Goal: Browse casually: Explore the website without a specific task or goal

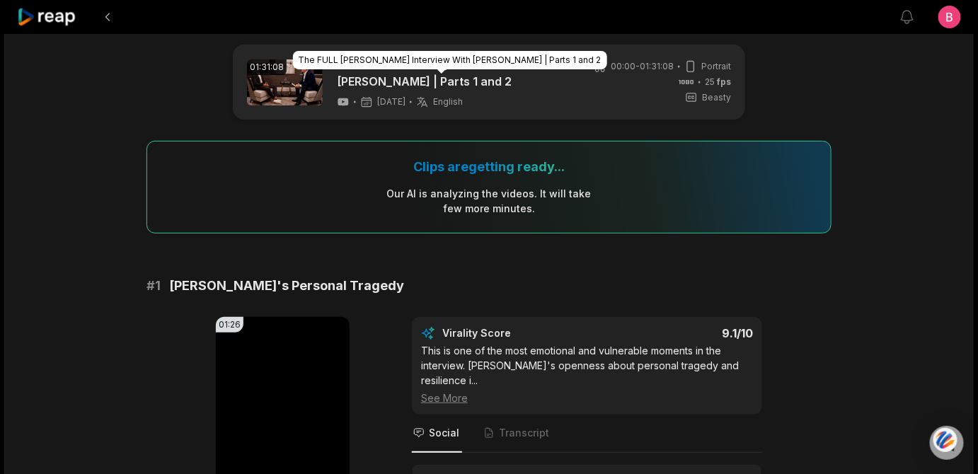
scroll to position [13, 0]
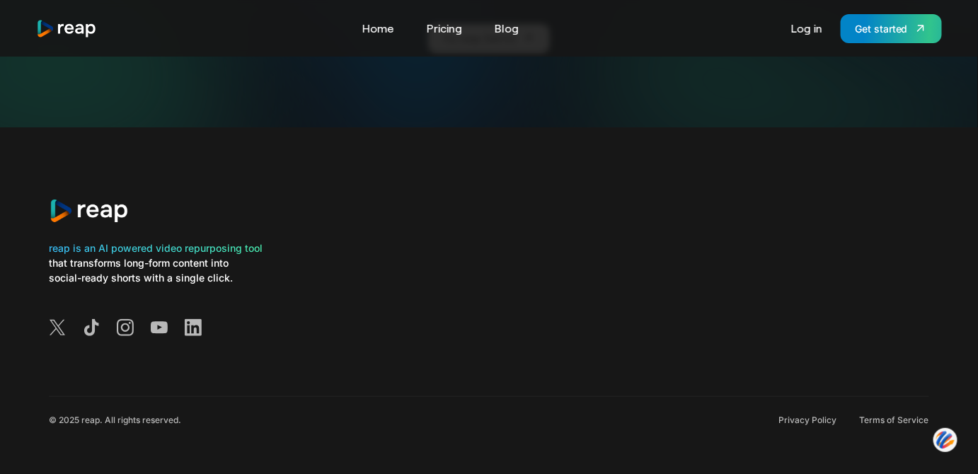
scroll to position [5591, 0]
drag, startPoint x: 981, startPoint y: 18, endPoint x: 987, endPoint y: 455, distance: 437.2
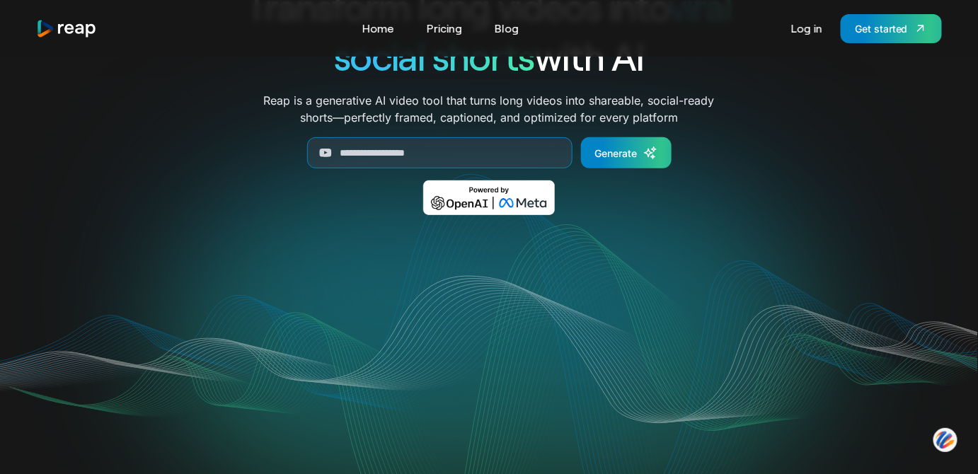
scroll to position [0, 0]
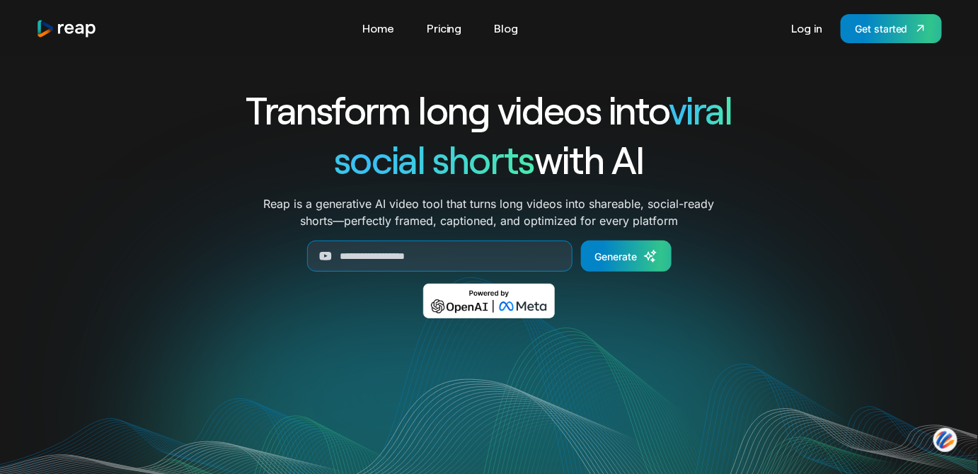
click at [226, 71] on div "Transform long videos into viral social shorts with AI Reap is a generative AI …" at bounding box center [489, 397] width 880 height 681
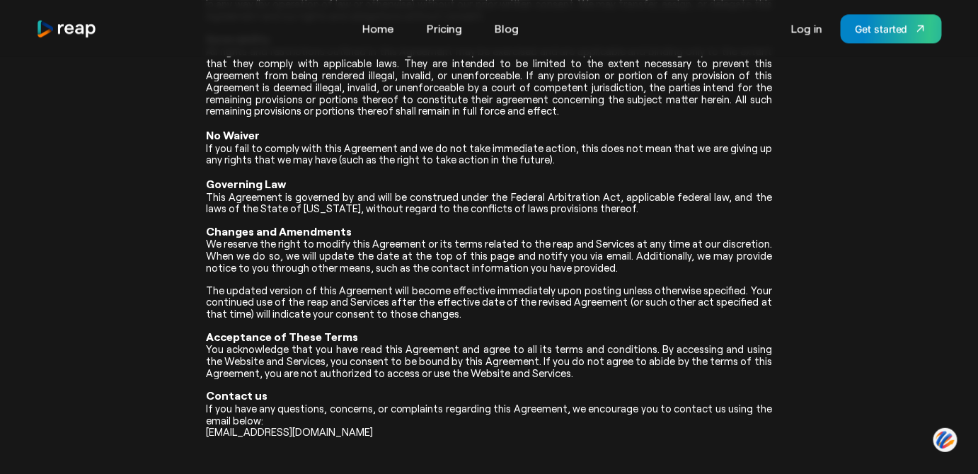
scroll to position [3057, 0]
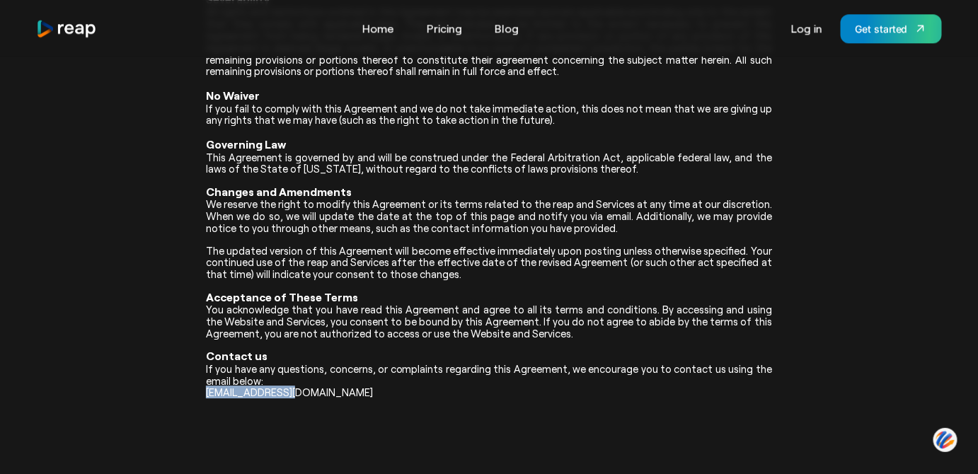
drag, startPoint x: 284, startPoint y: 396, endPoint x: 202, endPoint y: 395, distance: 82.1
copy span "[EMAIL_ADDRESS][DOMAIN_NAME]"
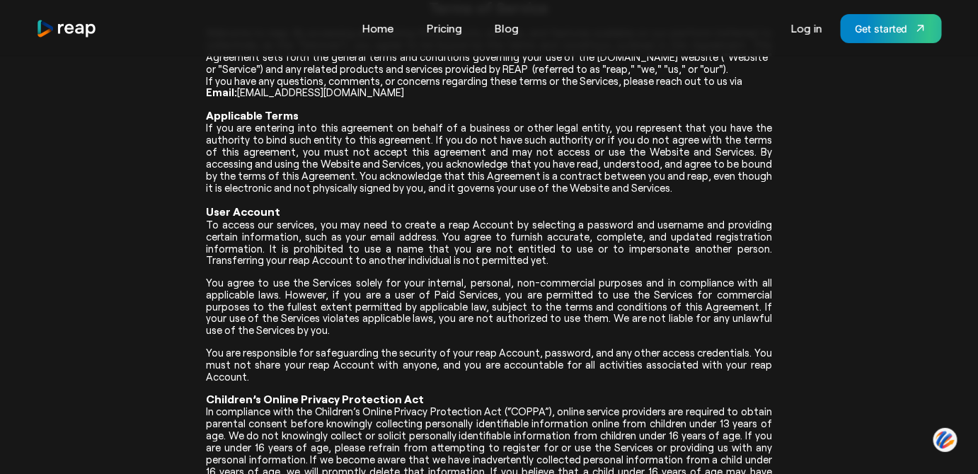
scroll to position [0, 0]
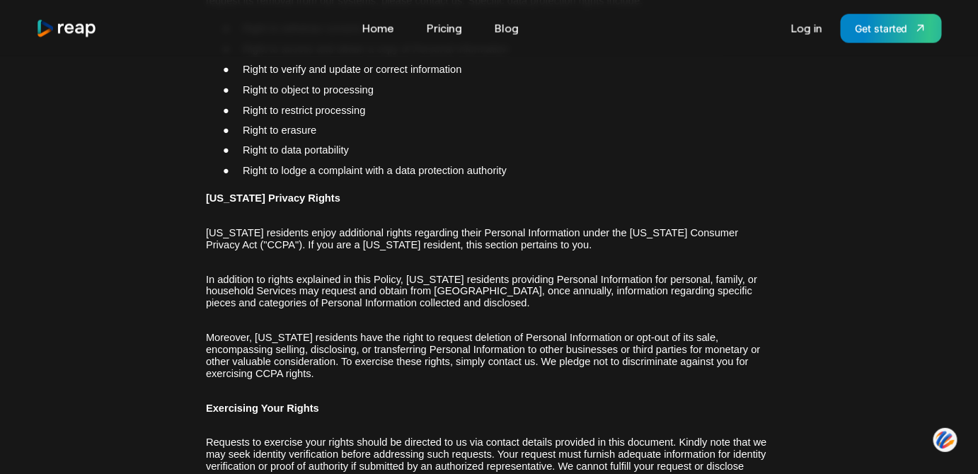
scroll to position [4169, 0]
